Goal: Find specific page/section: Find specific page/section

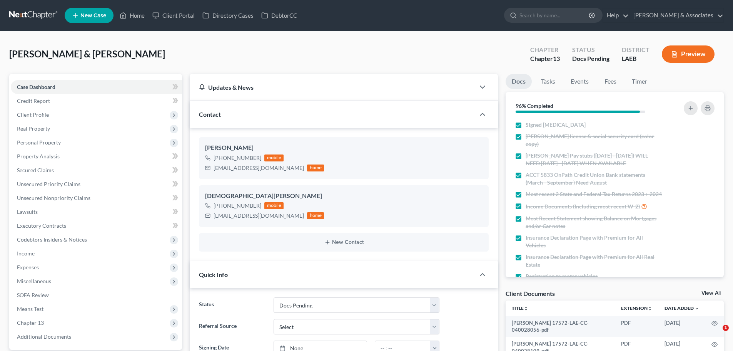
select select "6"
click at [578, 8] on input "search" at bounding box center [555, 15] width 70 height 14
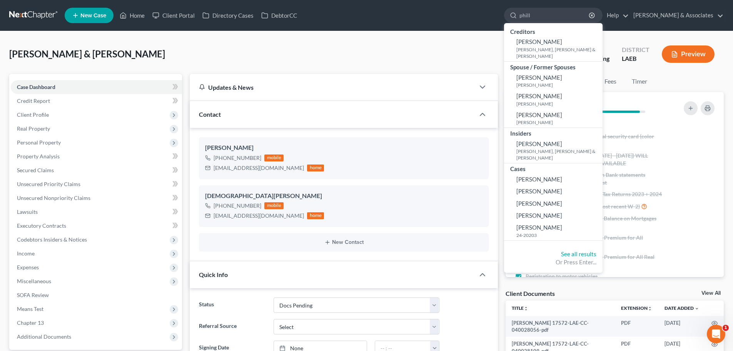
type input "phill"
click at [426, 30] on nav "Home New Case Client Portal Directory Cases DebtorCC [PERSON_NAME] & Associates…" at bounding box center [366, 15] width 733 height 31
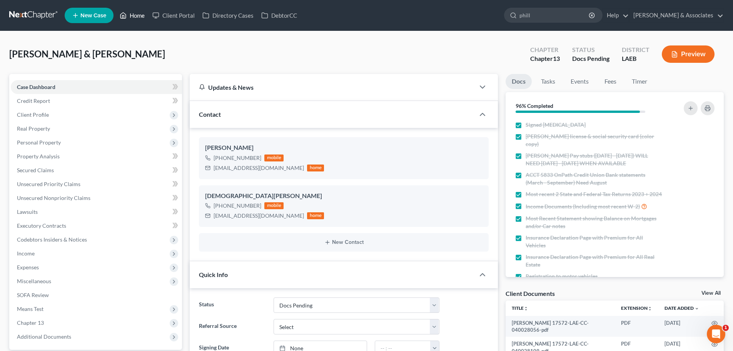
click at [129, 13] on link "Home" at bounding box center [132, 15] width 33 height 14
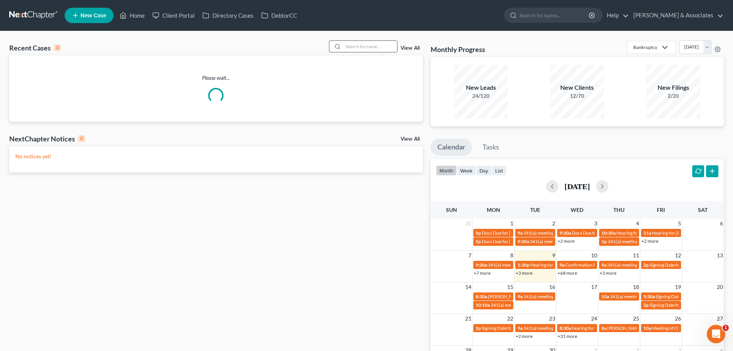
click at [350, 48] on input "search" at bounding box center [370, 46] width 54 height 11
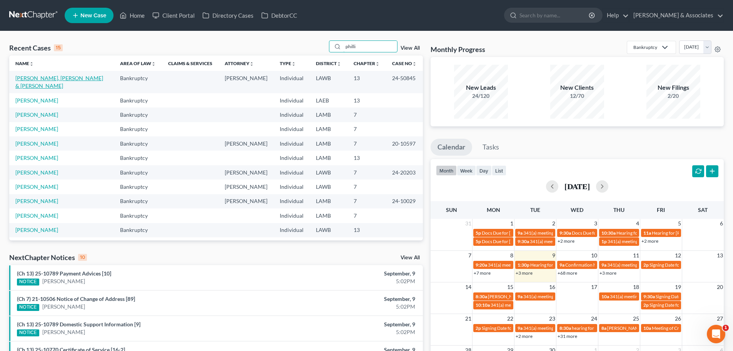
type input "philli"
click at [66, 77] on link "[PERSON_NAME], [PERSON_NAME] & [PERSON_NAME]" at bounding box center [59, 82] width 88 height 14
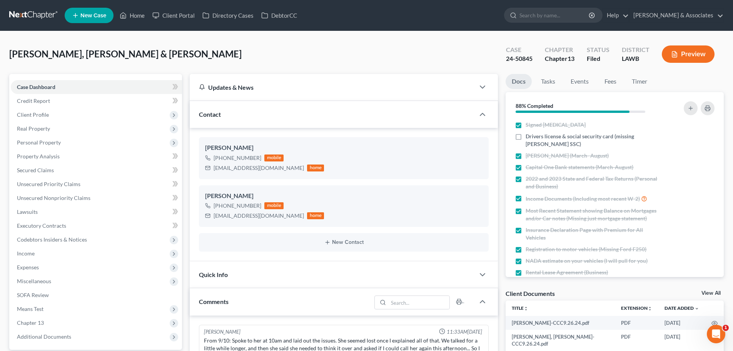
scroll to position [2880, 0]
